Goal: Register for event/course

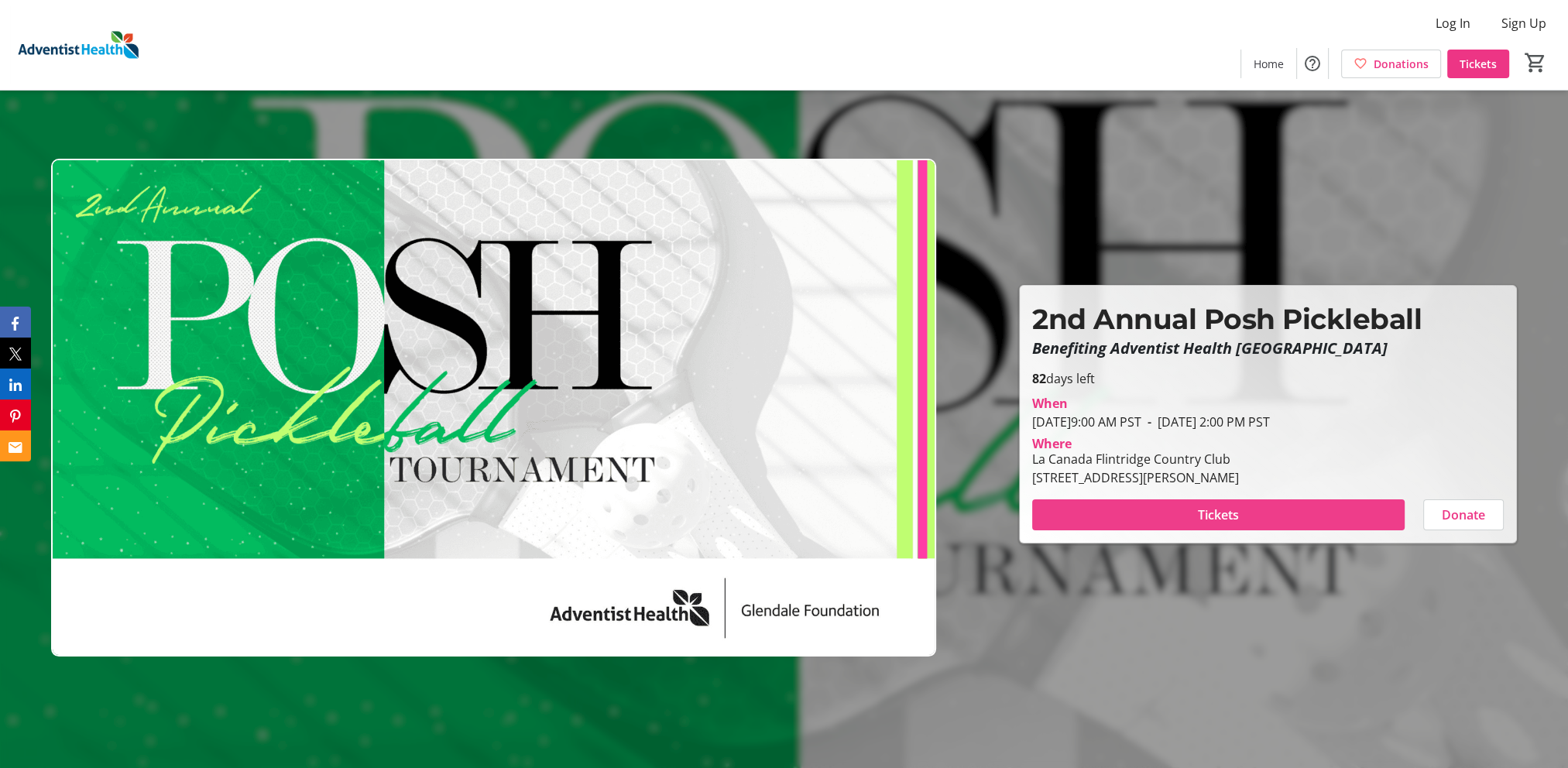
click at [1226, 513] on span "Tickets" at bounding box center [1218, 516] width 41 height 19
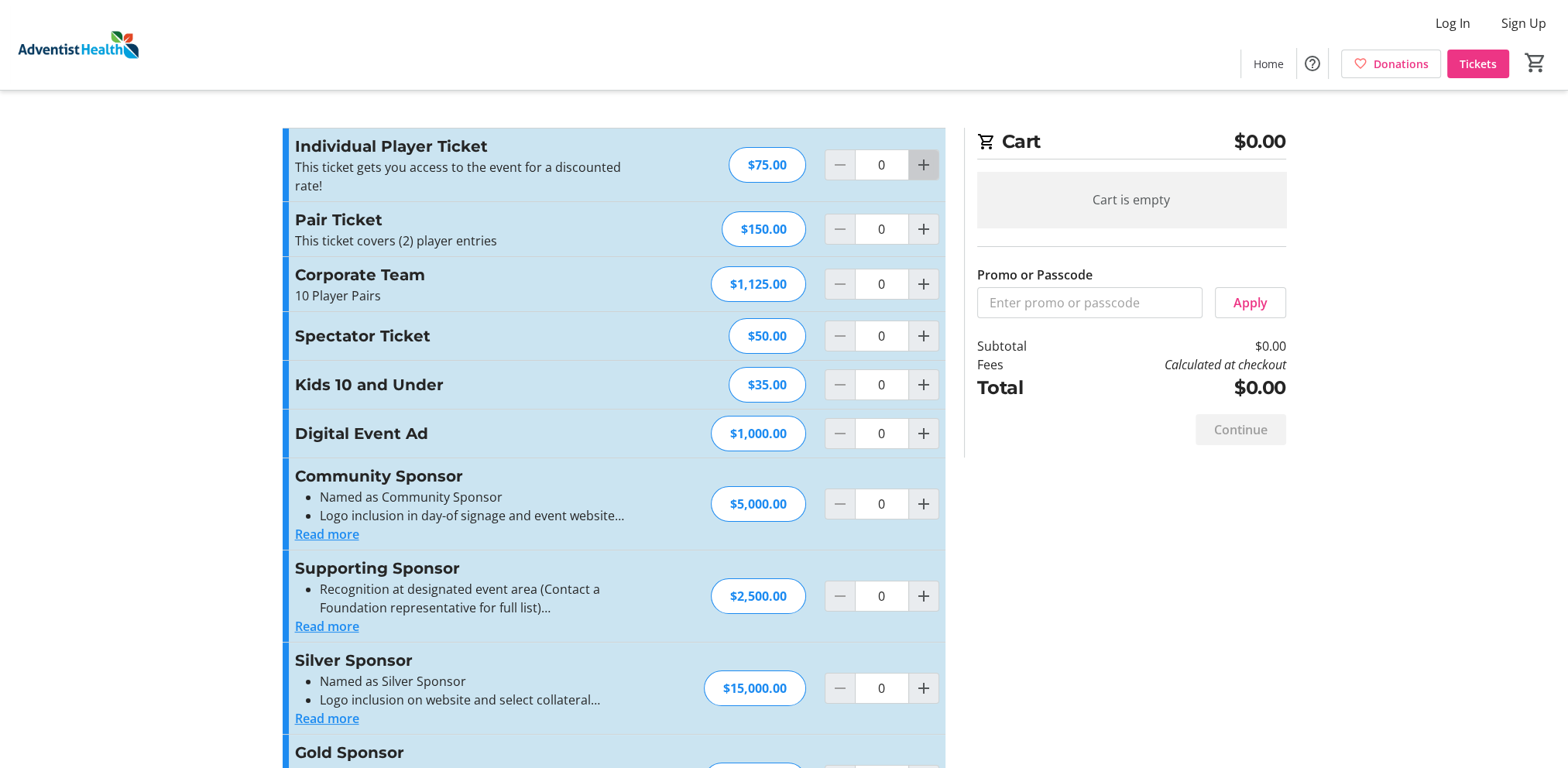
click at [925, 163] on mat-icon "Increment by one" at bounding box center [924, 166] width 19 height 19
type input "1"
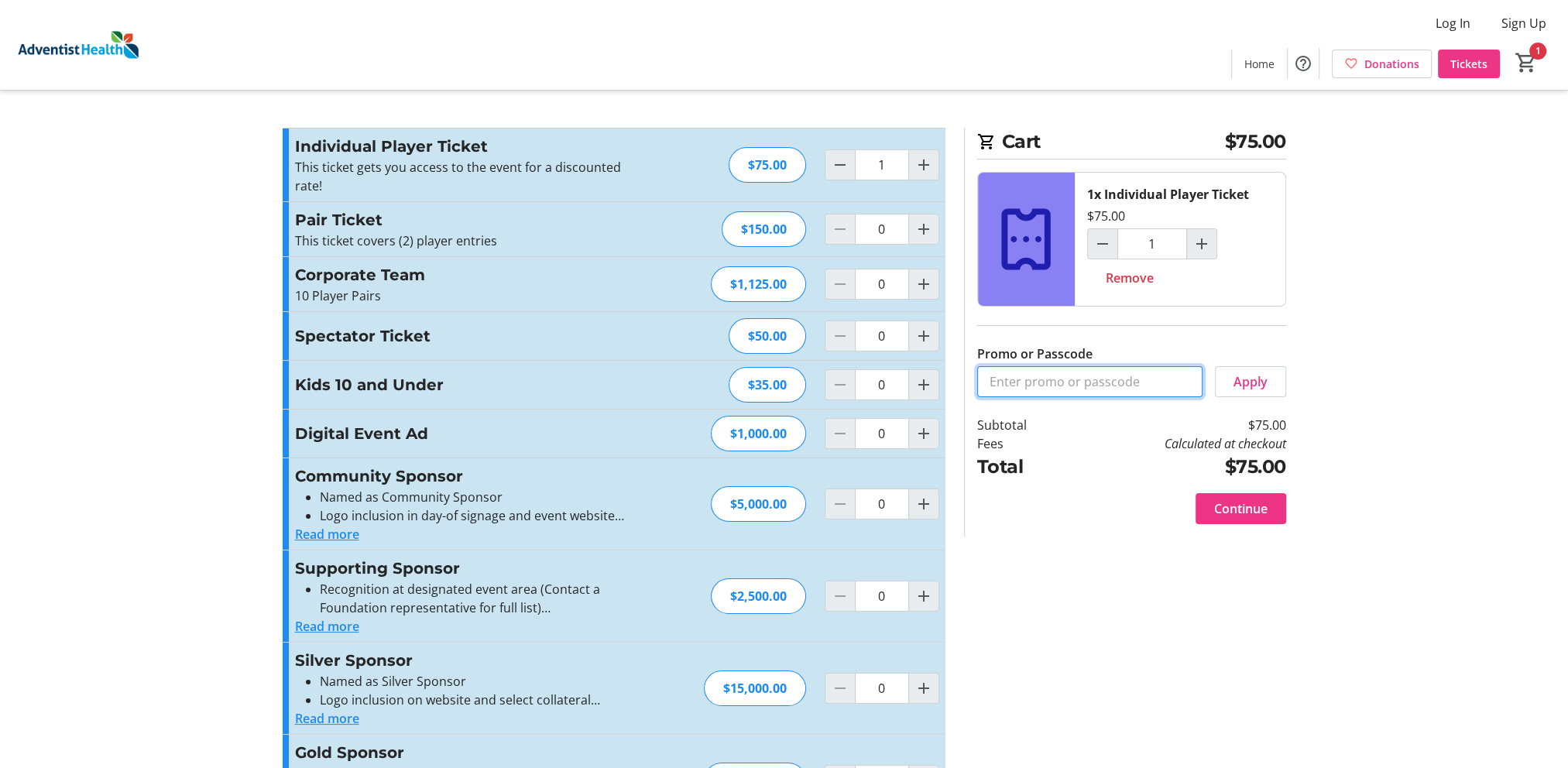
click at [1043, 378] on input "Promo or Passcode" at bounding box center [1089, 382] width 225 height 31
click at [1451, 281] on tr-checkout-feature-upsell-ui "Cart $75.00 1x Individual Player Ticket $75.00 1 Remove Promo or Passcode Apply…" at bounding box center [784, 515] width 1568 height 1030
